Goal: Information Seeking & Learning: Stay updated

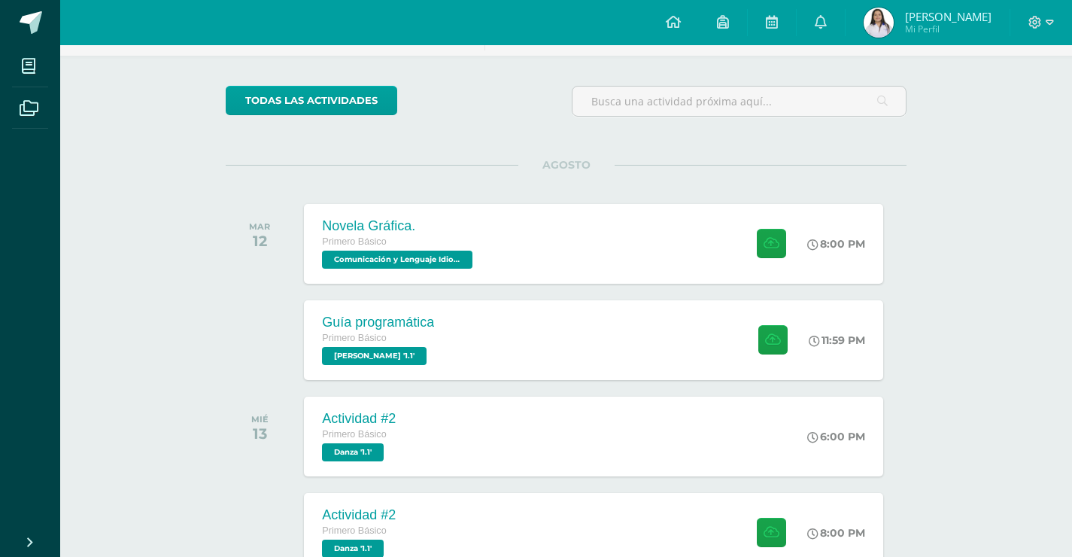
scroll to position [31, 0]
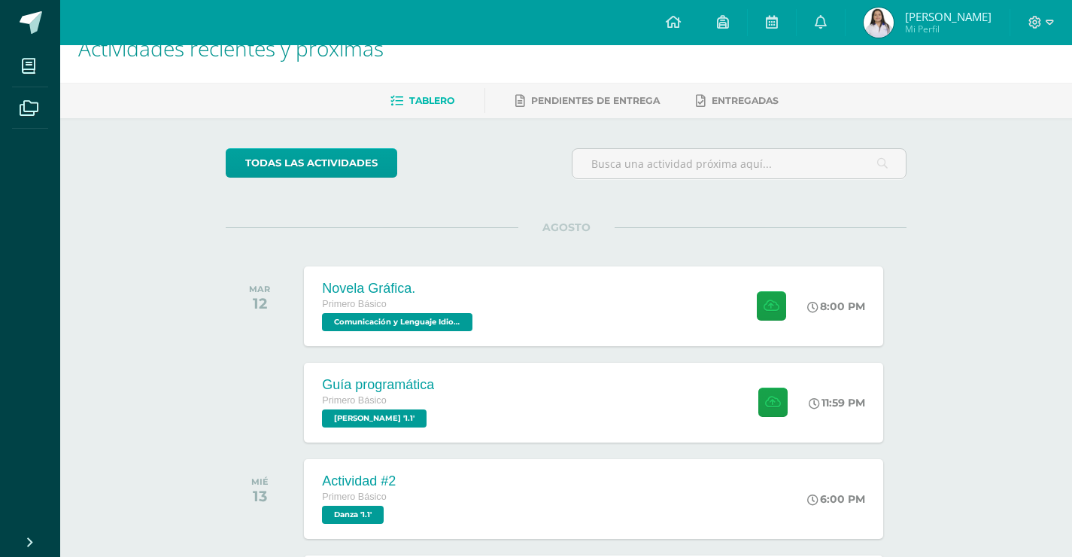
click at [894, 21] on img at bounding box center [879, 23] width 30 height 30
click at [840, 34] on link at bounding box center [821, 22] width 48 height 45
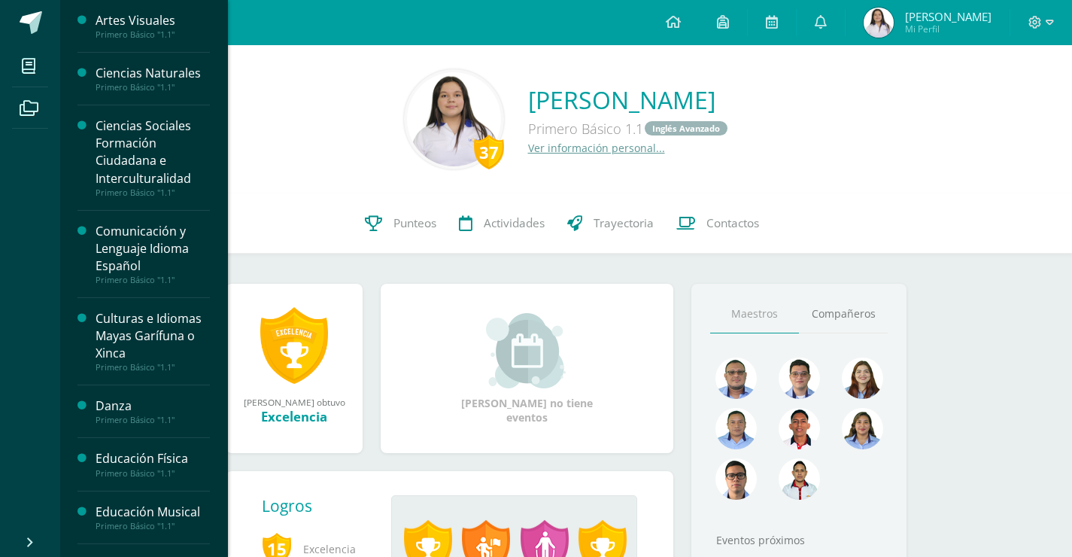
click at [159, 66] on div "Ciencias Naturales" at bounding box center [153, 73] width 114 height 17
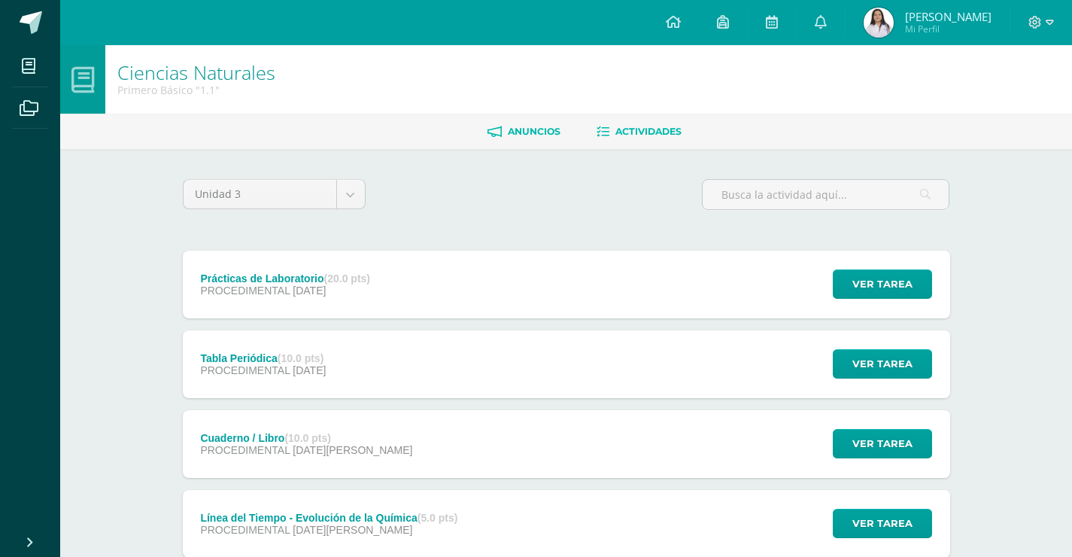
click at [530, 140] on link "Anuncios" at bounding box center [524, 132] width 73 height 24
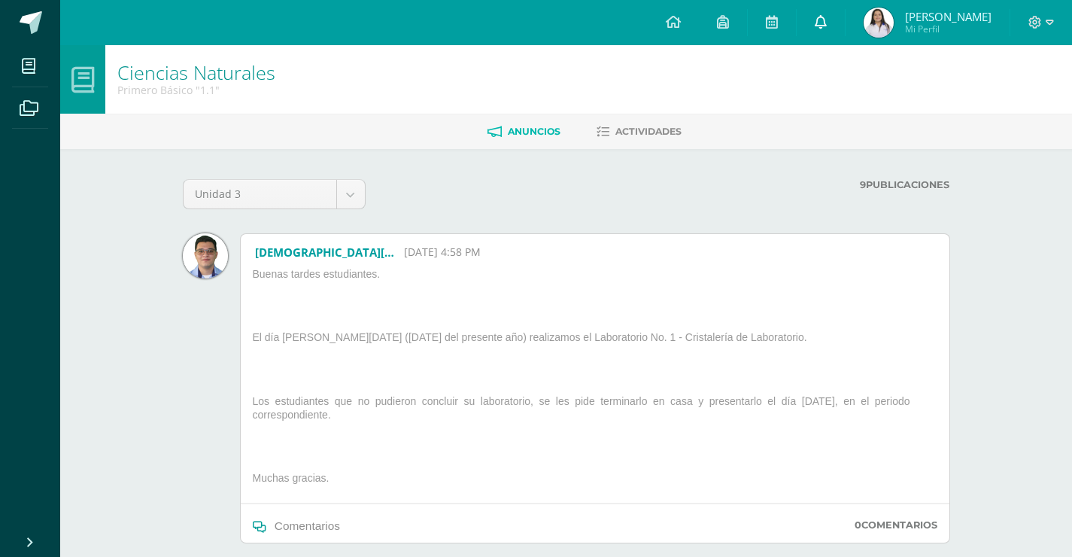
click at [845, 20] on link at bounding box center [821, 22] width 48 height 45
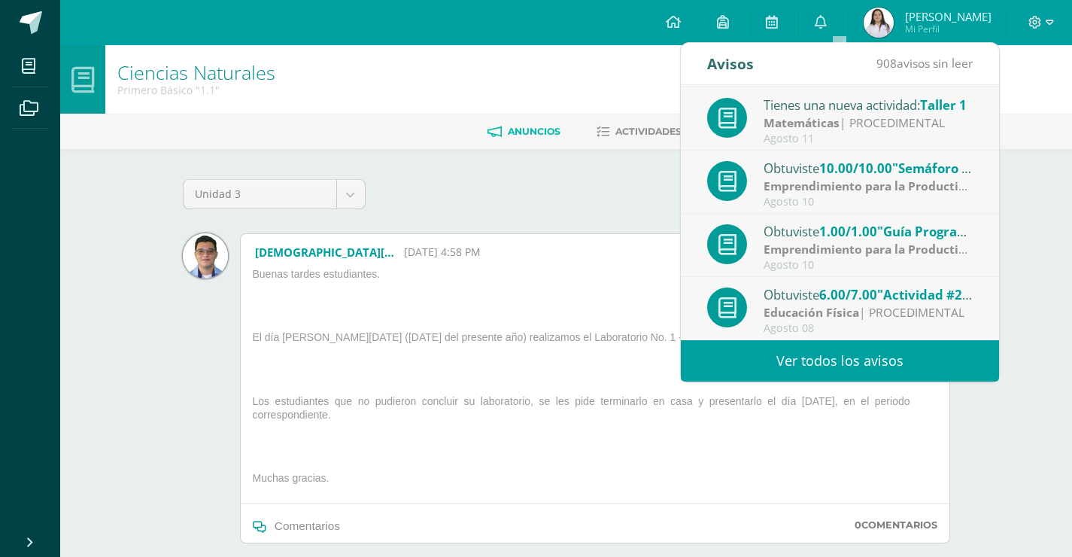
scroll to position [251, 0]
click at [770, 365] on link "Ver todos los avisos" at bounding box center [840, 360] width 318 height 41
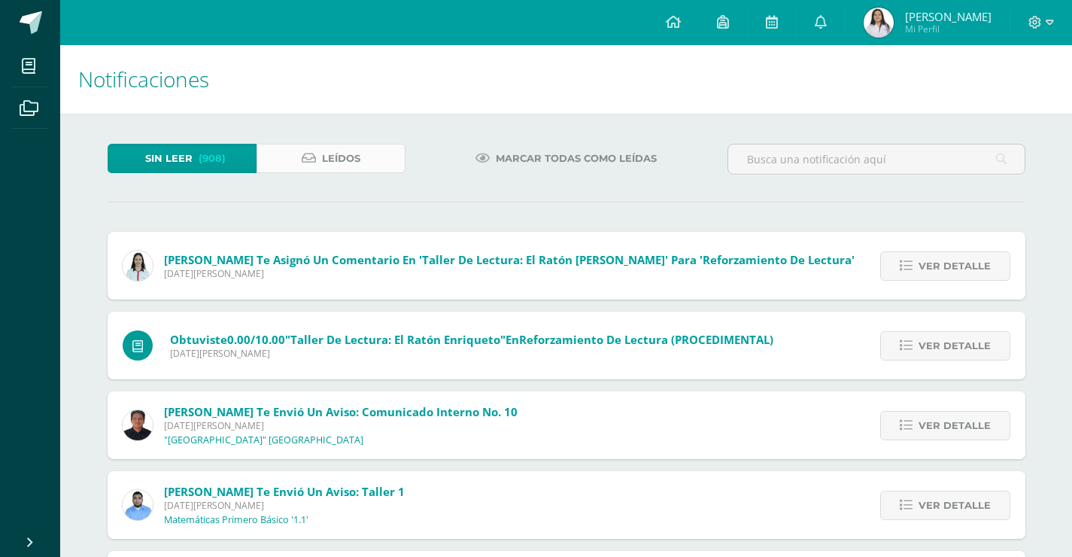
click at [336, 151] on span "Leídos" at bounding box center [341, 158] width 38 height 28
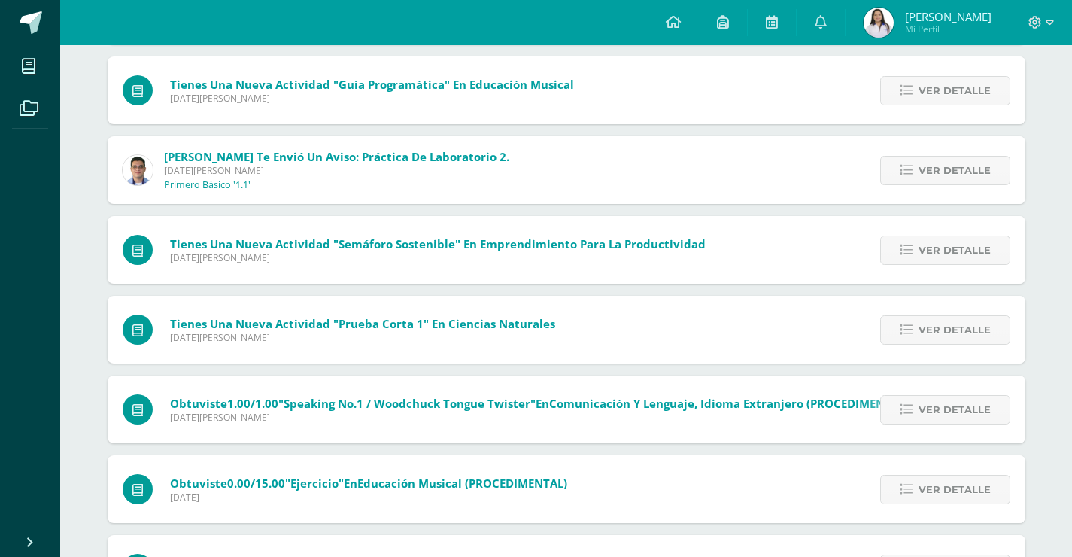
scroll to position [397, 0]
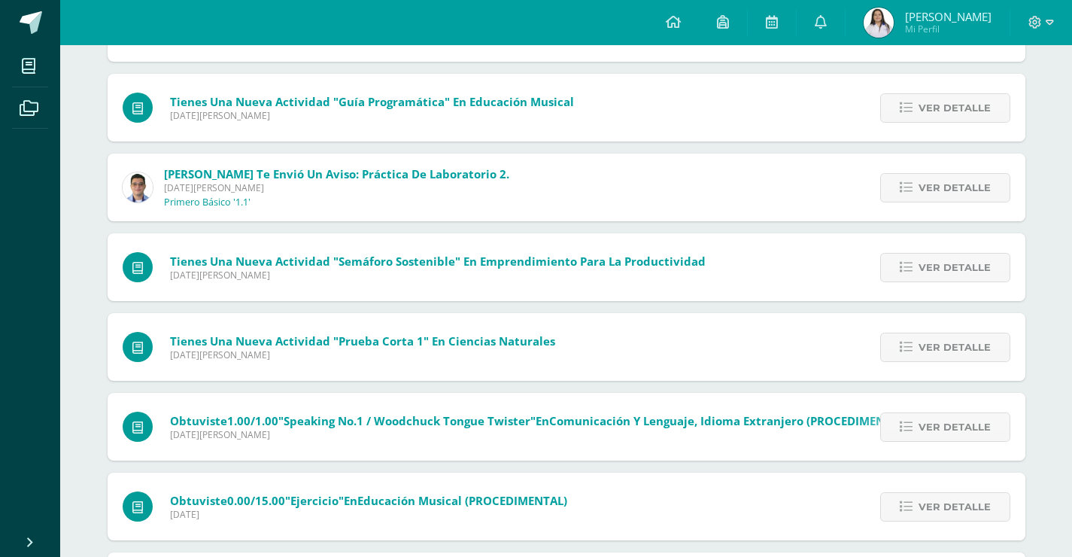
click at [897, 203] on div "Ver detalle" at bounding box center [942, 187] width 168 height 68
click at [897, 192] on link "Ver detalle" at bounding box center [945, 187] width 130 height 29
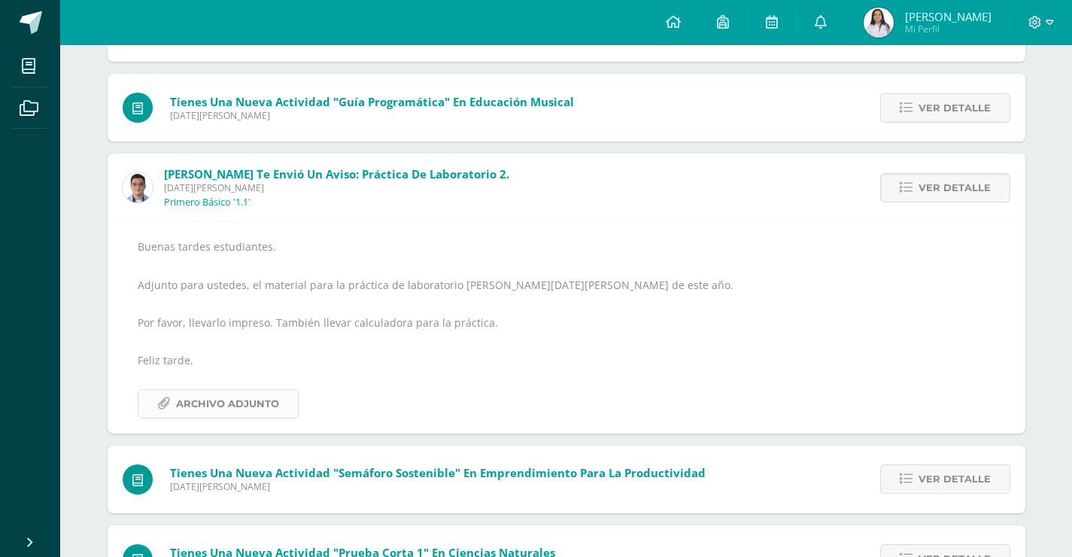
click at [236, 406] on span "Archivo Adjunto" at bounding box center [227, 404] width 103 height 28
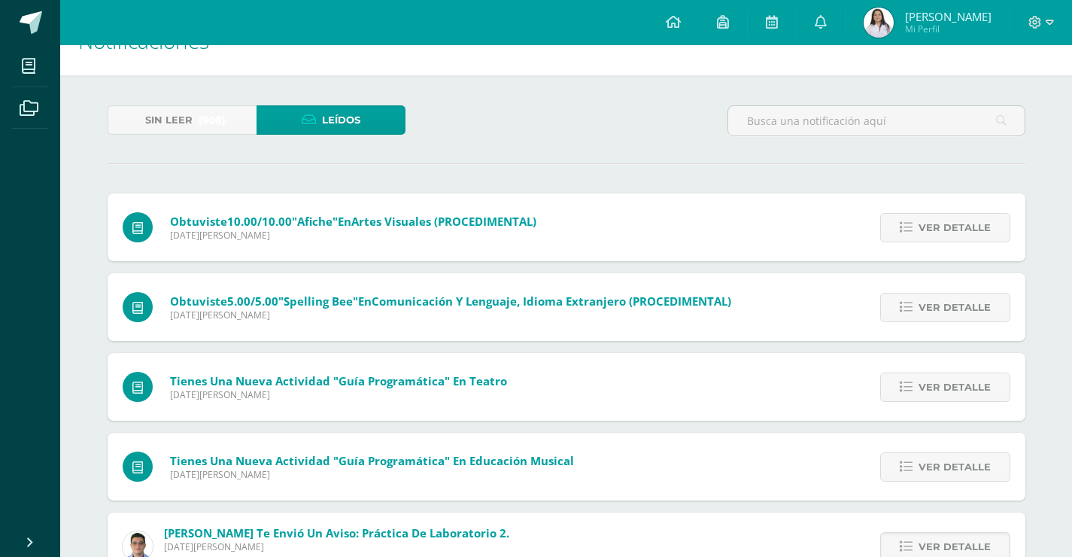
scroll to position [52, 0]
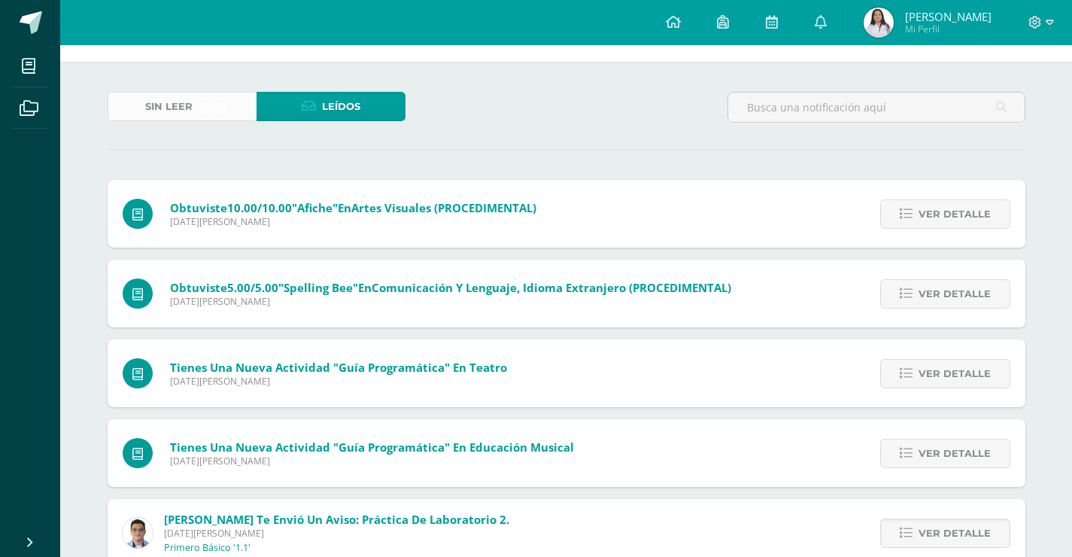
click at [172, 106] on span "Sin leer" at bounding box center [168, 107] width 47 height 28
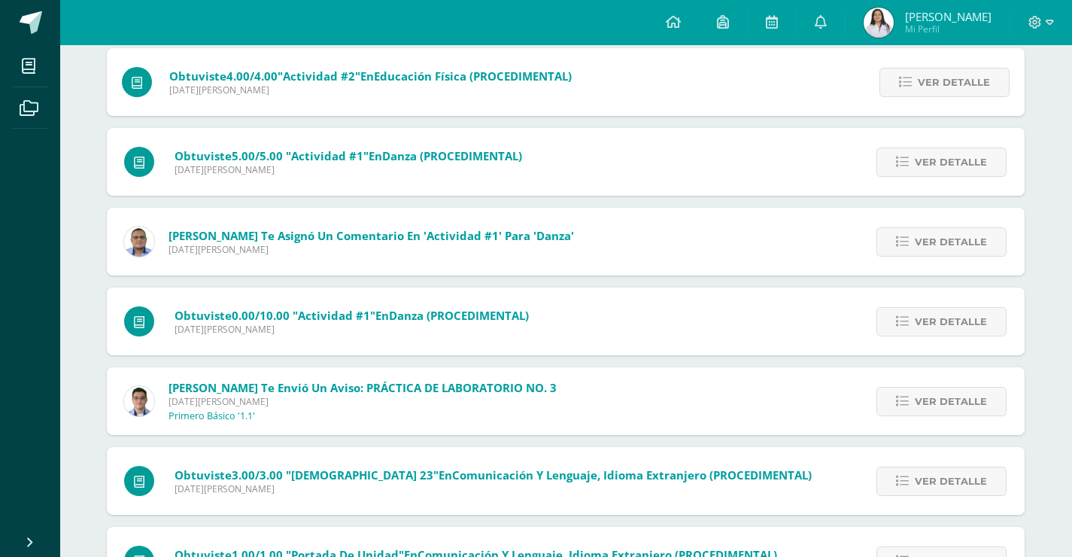
scroll to position [904, 1]
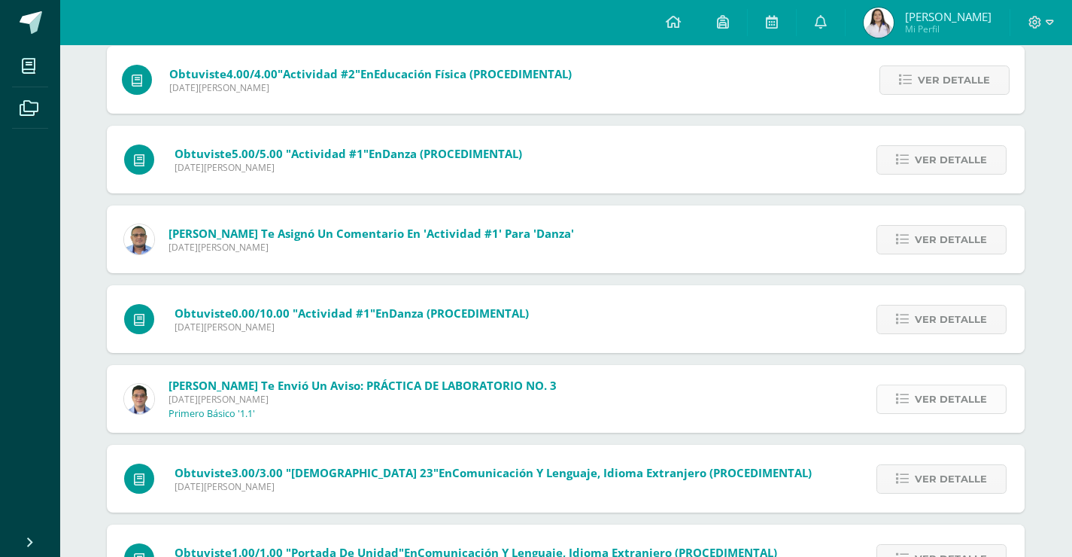
click at [921, 397] on span "Ver detalle" at bounding box center [951, 399] width 72 height 28
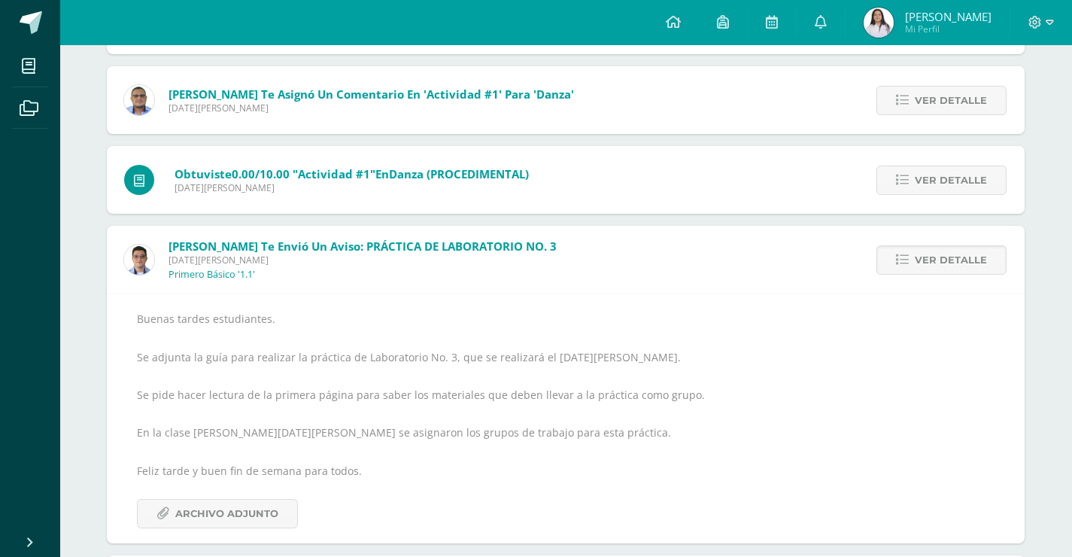
scroll to position [1104, 1]
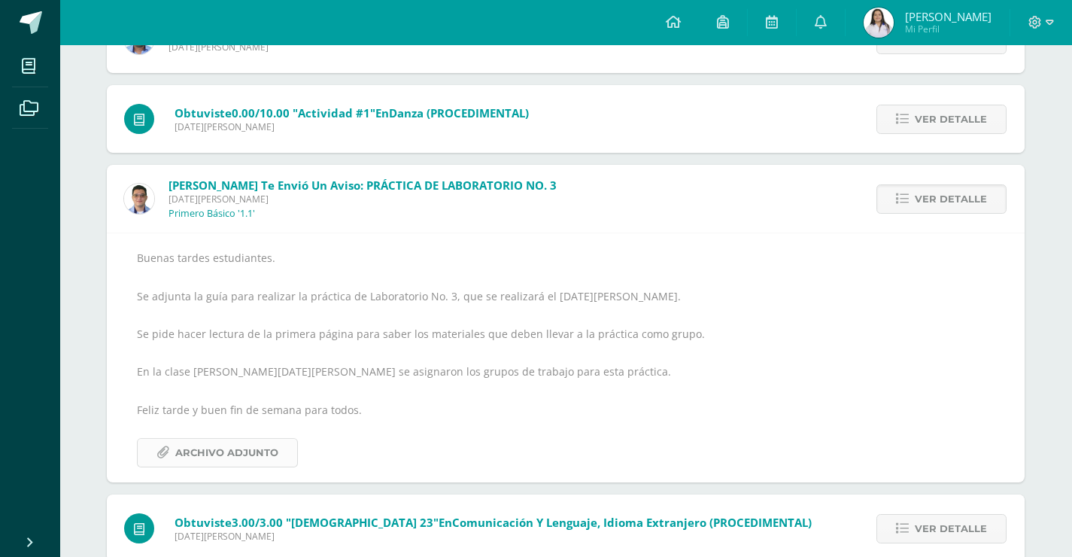
click at [261, 457] on span "Archivo Adjunto" at bounding box center [226, 453] width 103 height 28
